Goal: Task Accomplishment & Management: Use online tool/utility

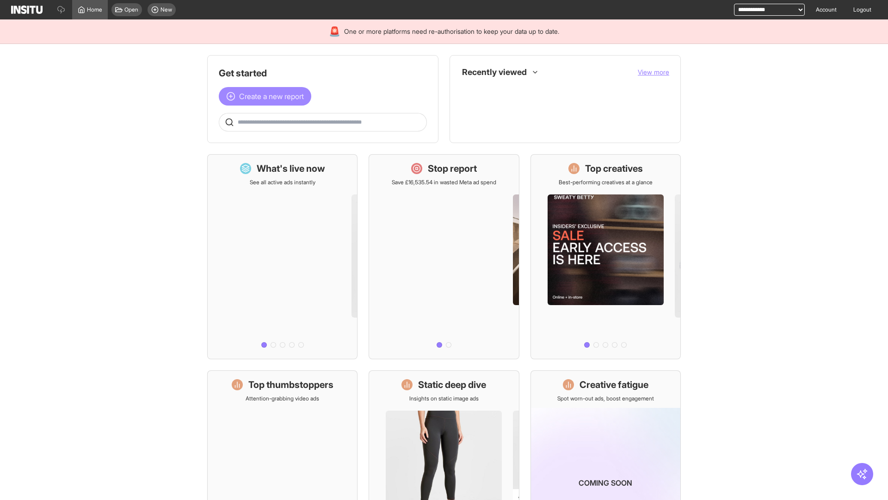
click at [267, 96] on span "Create a new report" at bounding box center [271, 96] width 65 height 11
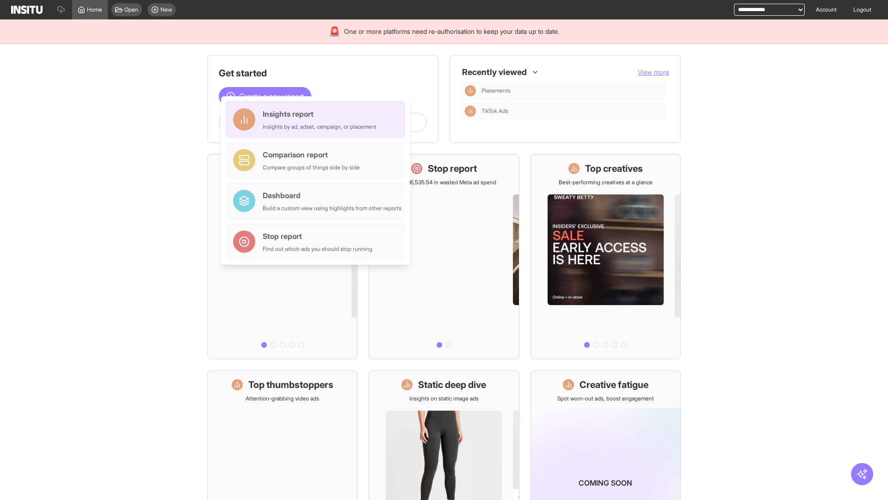
click at [318, 119] on div "Insights report Insights by ad, adset, campaign, or placement" at bounding box center [320, 119] width 114 height 22
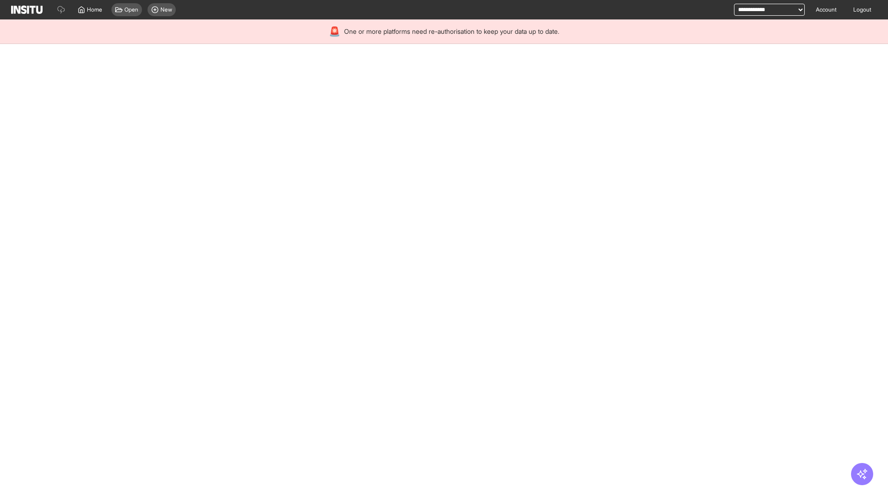
select select "**"
